Goal: Information Seeking & Learning: Find specific fact

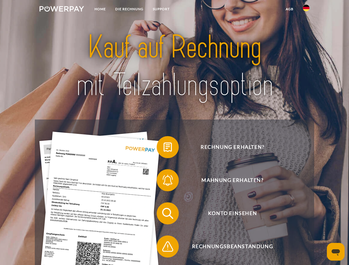
click at [62, 10] on img at bounding box center [61, 9] width 44 height 6
click at [306, 10] on img at bounding box center [306, 8] width 7 height 7
click at [289, 9] on link "agb" at bounding box center [289, 9] width 17 height 10
click at [163, 148] on span at bounding box center [159, 147] width 28 height 28
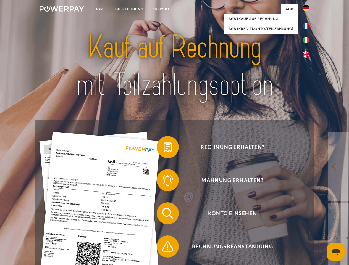
click at [163, 181] on div "Rechnung erhalten? Mahnung erhalten? Konto einsehen" at bounding box center [174, 230] width 279 height 221
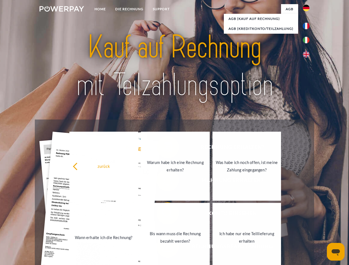
click at [163, 214] on link "Bis wann muss die Rechnung bezahlt werden?" at bounding box center [175, 237] width 69 height 69
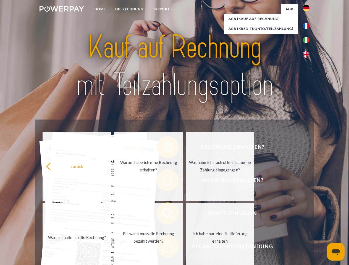
click at [163, 248] on span at bounding box center [159, 247] width 28 height 28
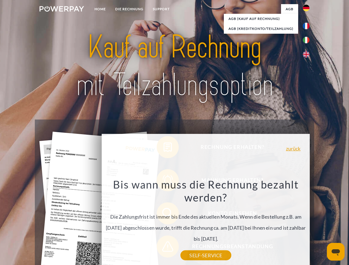
click at [335, 252] on icon "Messaging-Fenster öffnen" at bounding box center [335, 252] width 8 height 7
